Goal: Obtain resource: Download file/media

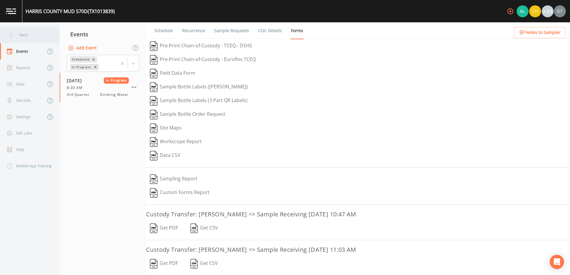
scroll to position [154, 0]
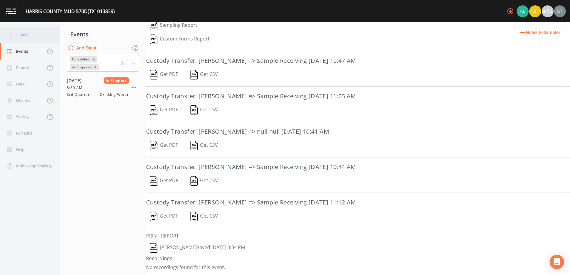
click at [14, 33] on icon at bounding box center [11, 35] width 10 height 10
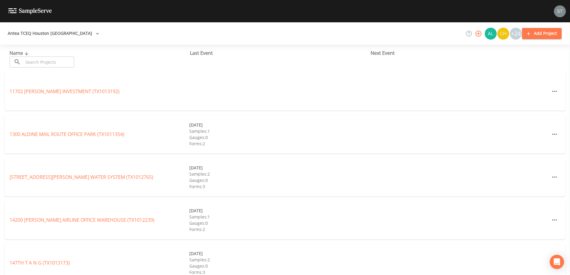
click at [54, 30] on button "Antea TCEQ Houston [GEOGRAPHIC_DATA]" at bounding box center [53, 33] width 96 height 11
click at [222, 275] on link "Antea TCEQ North" at bounding box center [242, 279] width 41 height 7
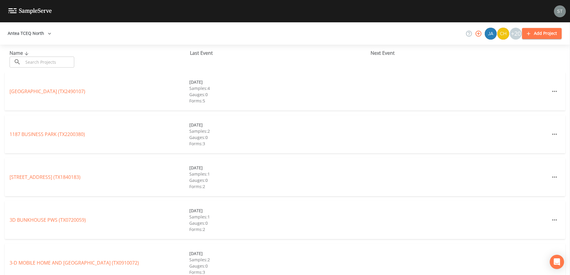
click at [29, 60] on input "text" at bounding box center [48, 62] width 51 height 11
paste input "TX1260003"
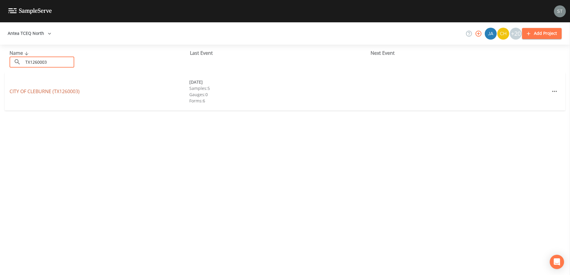
type input "TX1260003"
click at [72, 94] on link "CITY OF CLEBURNE (TX1260003)" at bounding box center [45, 91] width 70 height 7
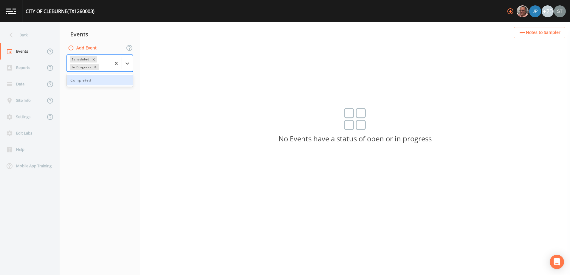
drag, startPoint x: 125, startPoint y: 64, endPoint x: 116, endPoint y: 92, distance: 29.2
click at [125, 65] on icon at bounding box center [127, 64] width 6 height 6
click at [107, 83] on div "Completed" at bounding box center [100, 80] width 66 height 10
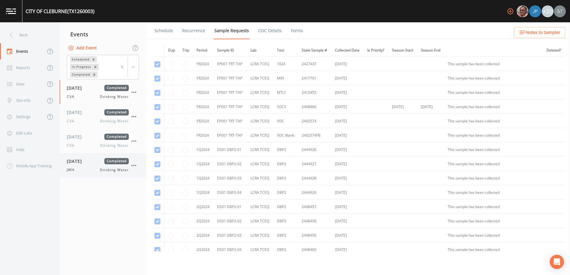
click at [85, 167] on div "08/21/2025 Completed JWH Drinking Water" at bounding box center [98, 165] width 62 height 15
click at [293, 31] on link "Forms" at bounding box center [297, 30] width 14 height 17
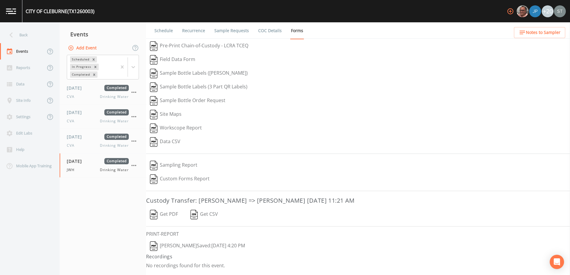
click at [171, 214] on button "Get PDF" at bounding box center [164, 215] width 36 height 14
